Goal: Task Accomplishment & Management: Manage account settings

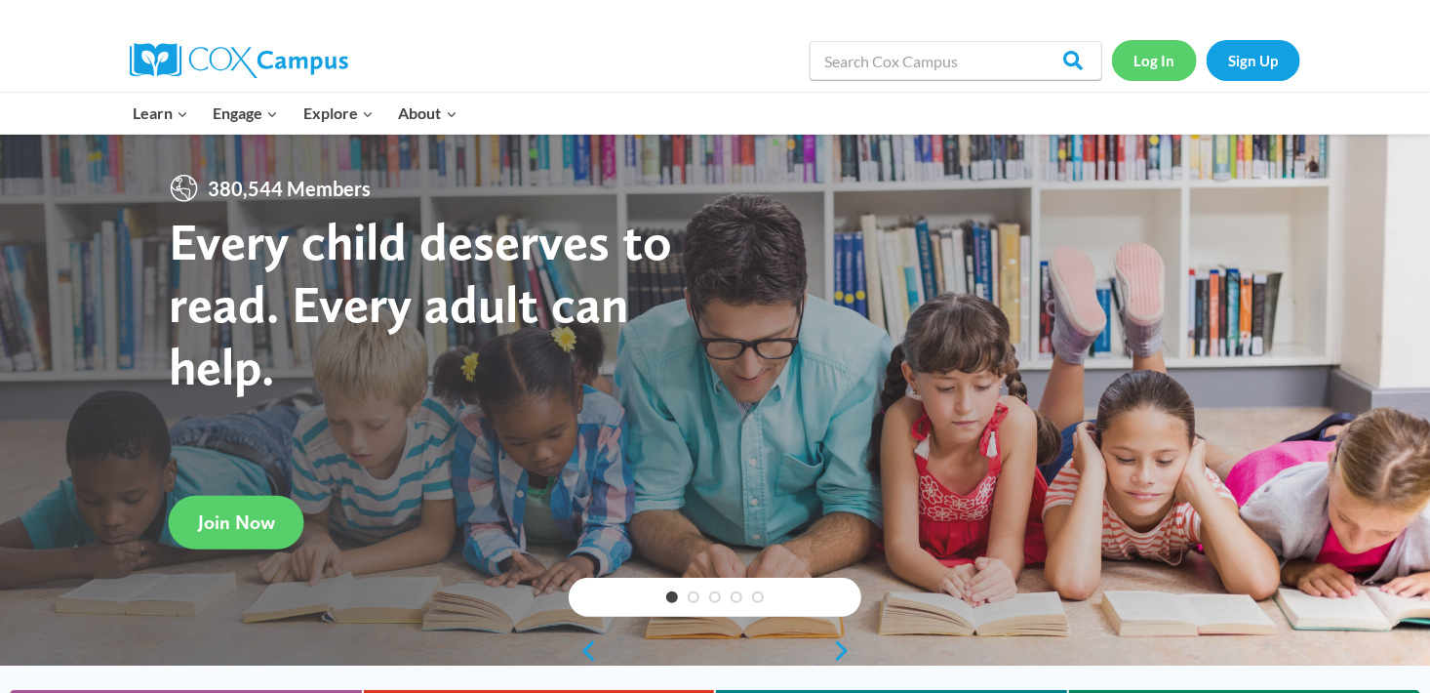
click at [1156, 64] on link "Log In" at bounding box center [1154, 60] width 85 height 40
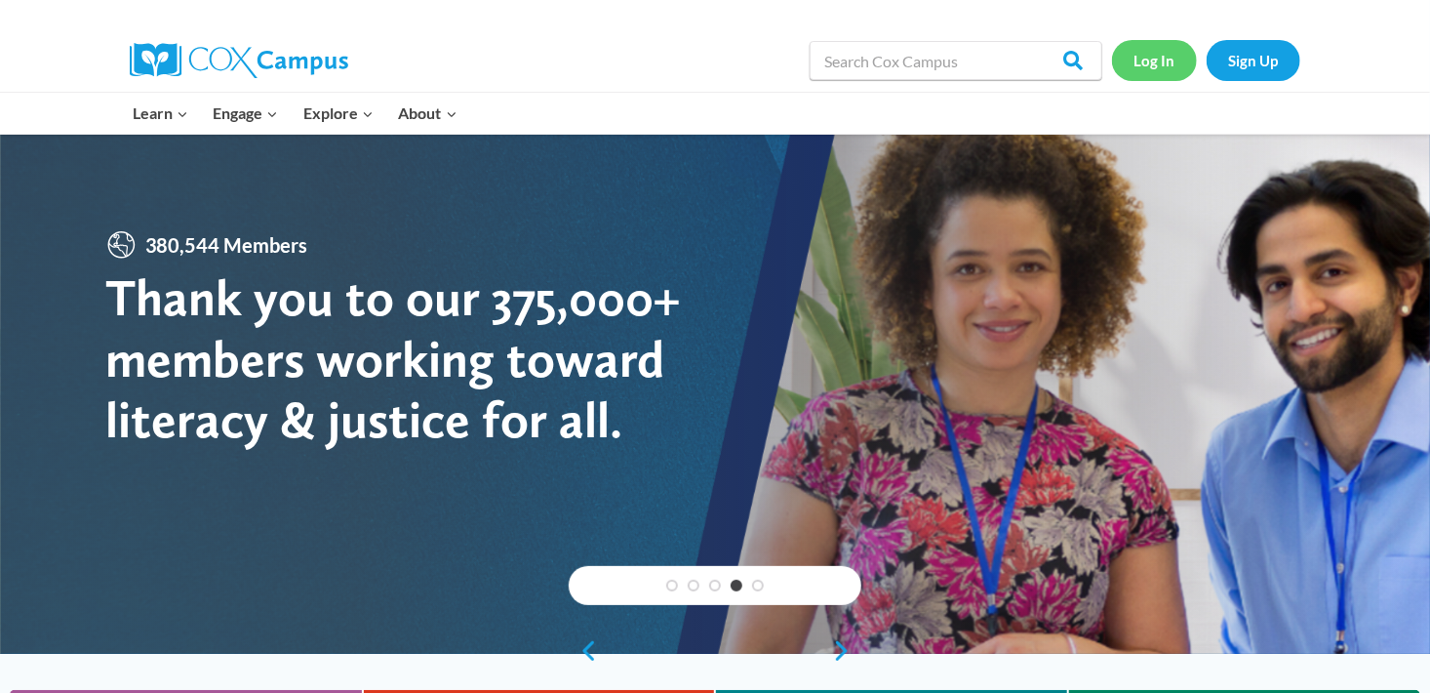
click at [1172, 50] on link "Log In" at bounding box center [1154, 60] width 85 height 40
